Goal: Task Accomplishment & Management: Manage account settings

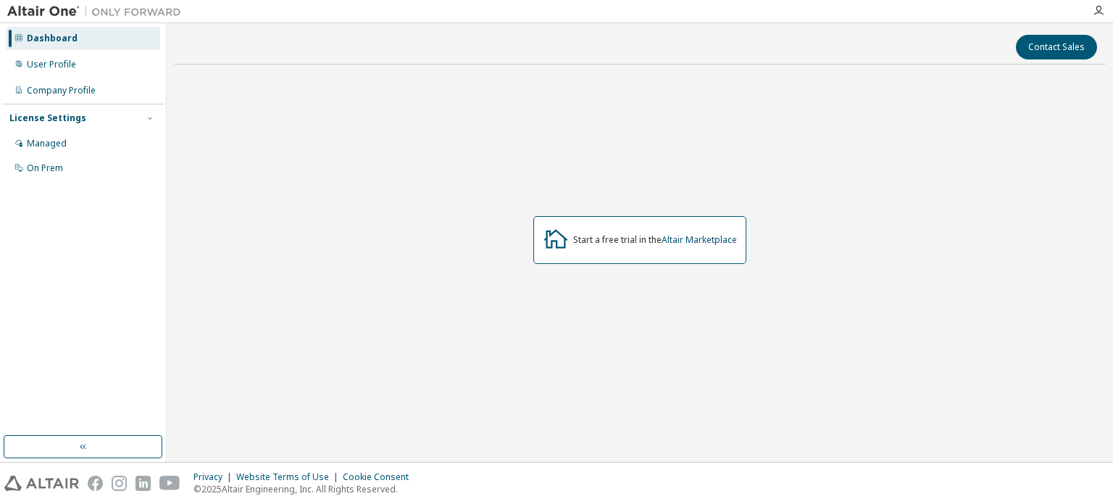
click at [1104, 15] on div at bounding box center [1098, 11] width 29 height 12
click at [687, 152] on div "Start a free trial in the Altair Marketplace" at bounding box center [640, 239] width 932 height 327
click at [633, 241] on div "Start a free trial in the Altair Marketplace" at bounding box center [655, 240] width 164 height 12
click at [62, 72] on div "User Profile" at bounding box center [83, 64] width 154 height 23
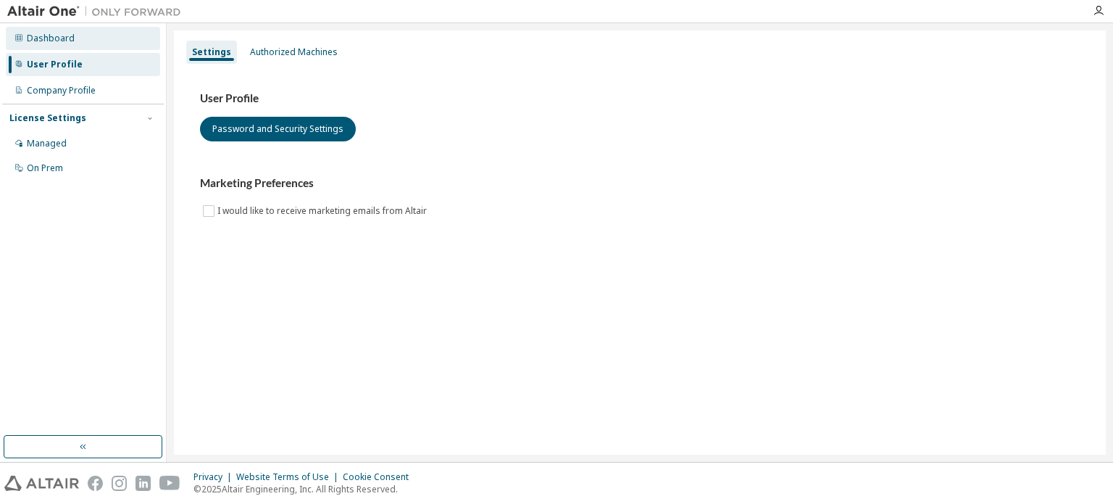
click at [75, 40] on div "Dashboard" at bounding box center [83, 38] width 154 height 23
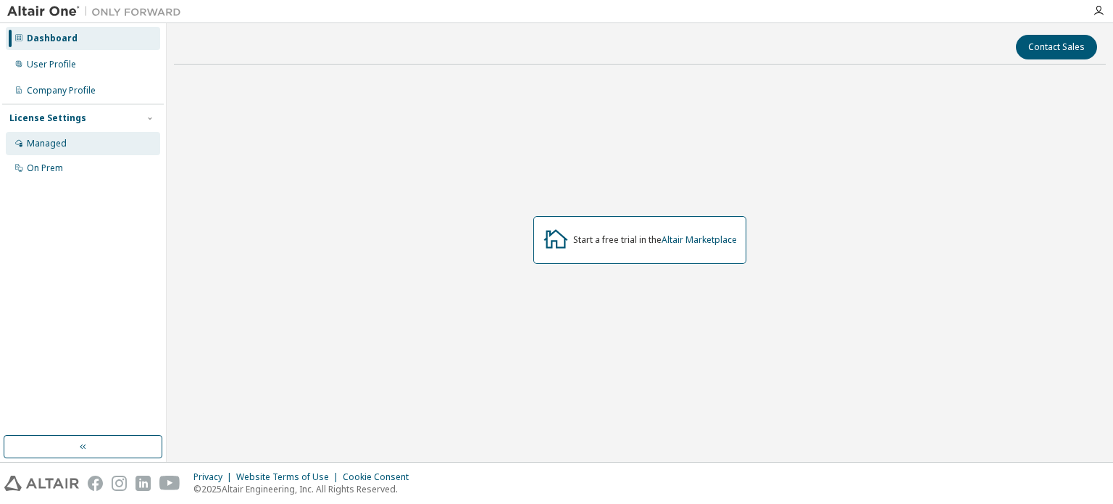
click at [51, 148] on div "Managed" at bounding box center [47, 144] width 40 height 12
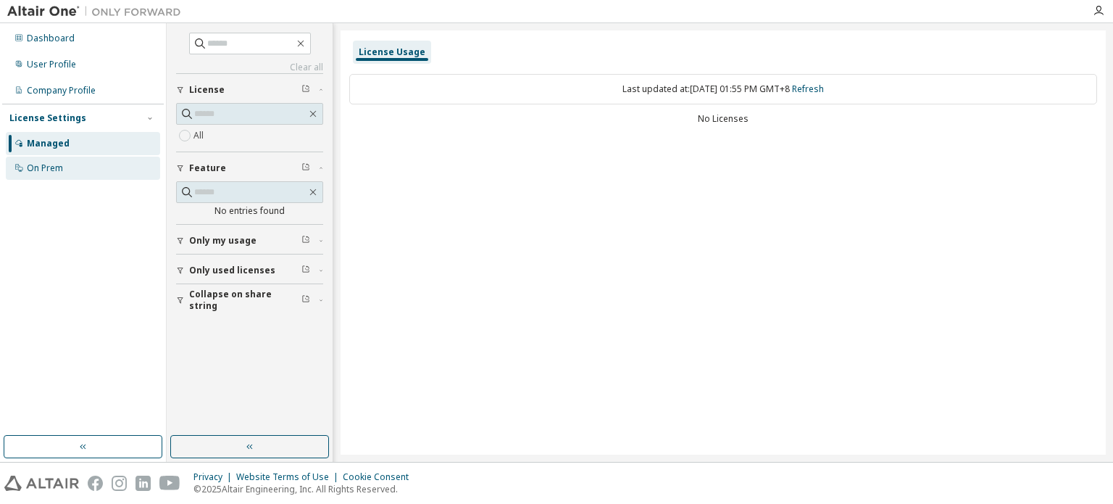
click at [53, 170] on div "On Prem" at bounding box center [45, 168] width 36 height 12
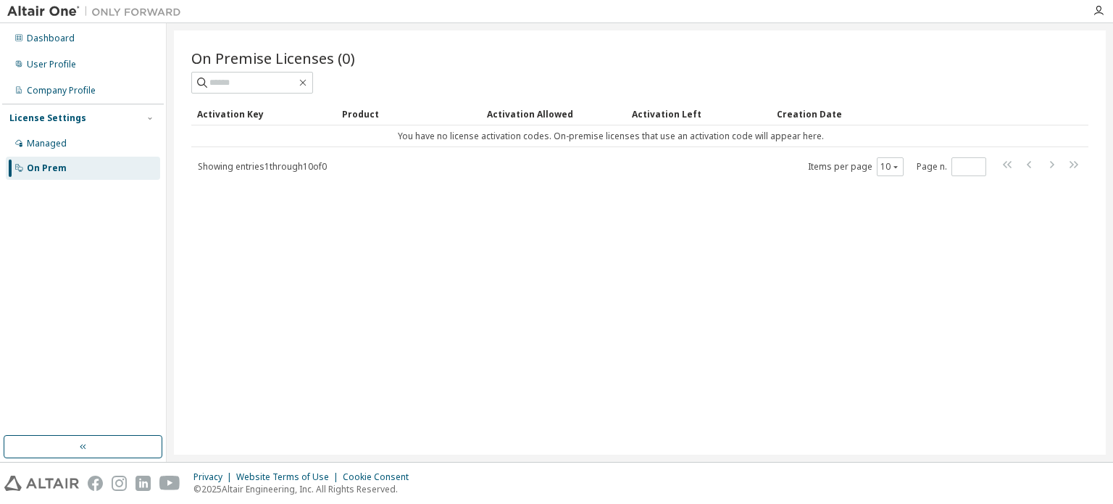
click at [235, 107] on div "Activation Key" at bounding box center [263, 113] width 133 height 23
click at [51, 59] on div "User Profile" at bounding box center [51, 65] width 49 height 12
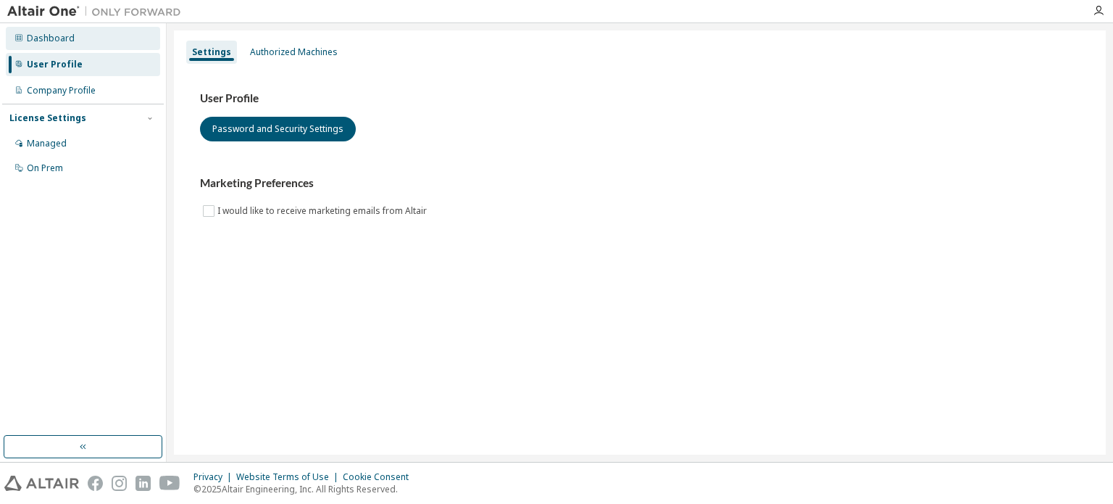
click at [83, 34] on div "Dashboard" at bounding box center [83, 38] width 154 height 23
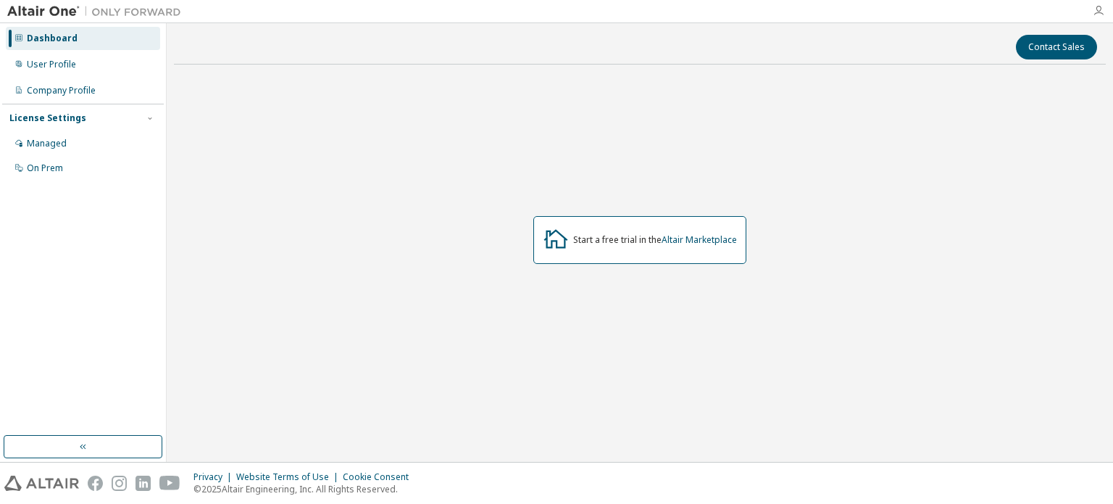
click at [1101, 13] on icon "button" at bounding box center [1099, 11] width 12 height 12
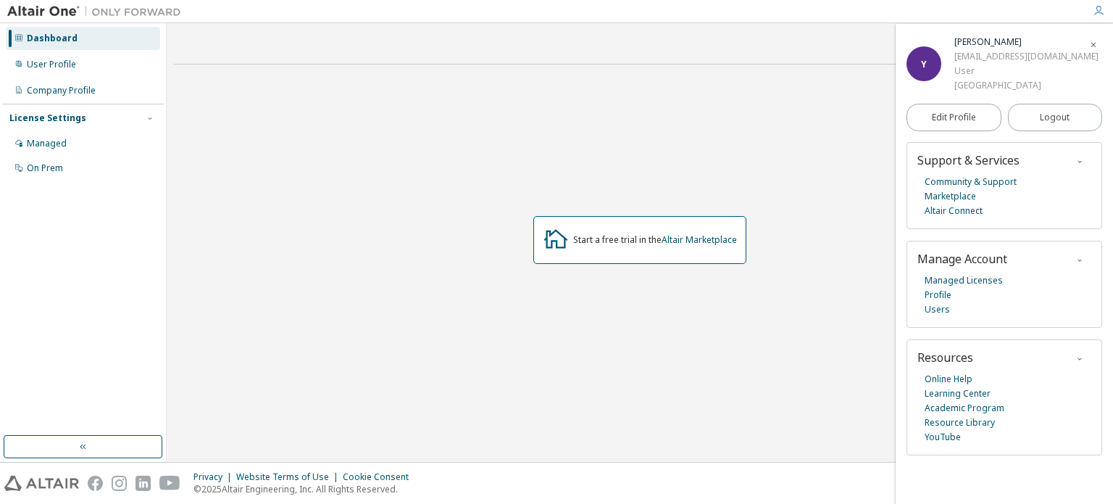
click at [919, 40] on div "Y YUMIN TANG 113104001@nccu.edu.tw User National Chengchi University" at bounding box center [1004, 64] width 196 height 58
click at [955, 379] on link "Online Help" at bounding box center [948, 379] width 48 height 14
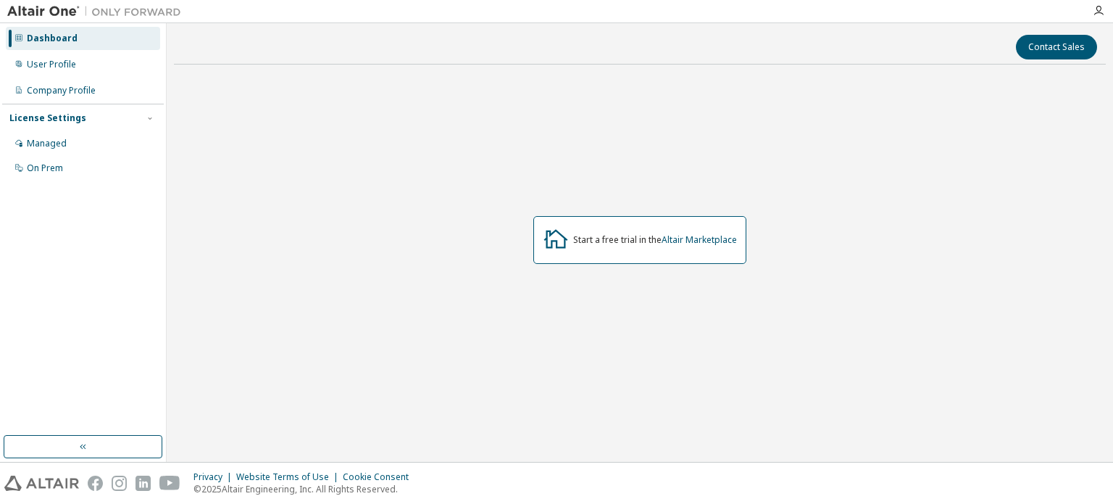
click at [1112, 5] on div at bounding box center [1098, 11] width 29 height 12
click at [1098, 12] on icon "button" at bounding box center [1099, 11] width 12 height 12
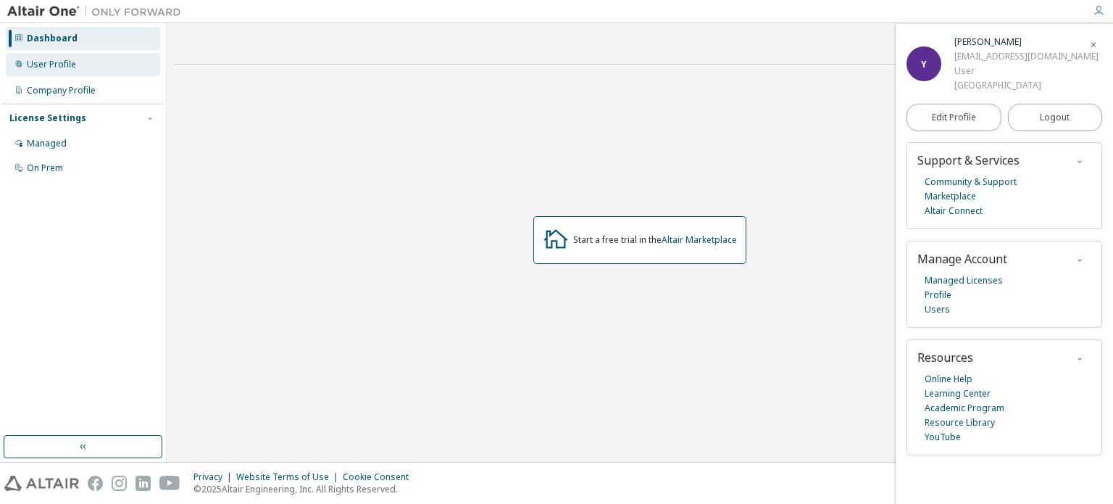
click at [70, 61] on div "User Profile" at bounding box center [51, 65] width 49 height 12
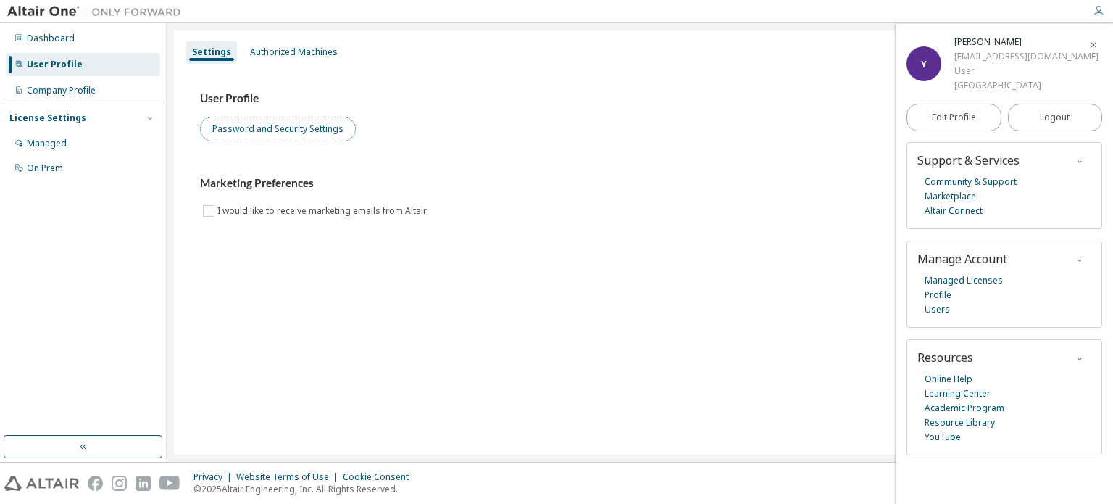
click at [274, 128] on button "Password and Security Settings" at bounding box center [278, 129] width 156 height 25
